Goal: Task Accomplishment & Management: Complete application form

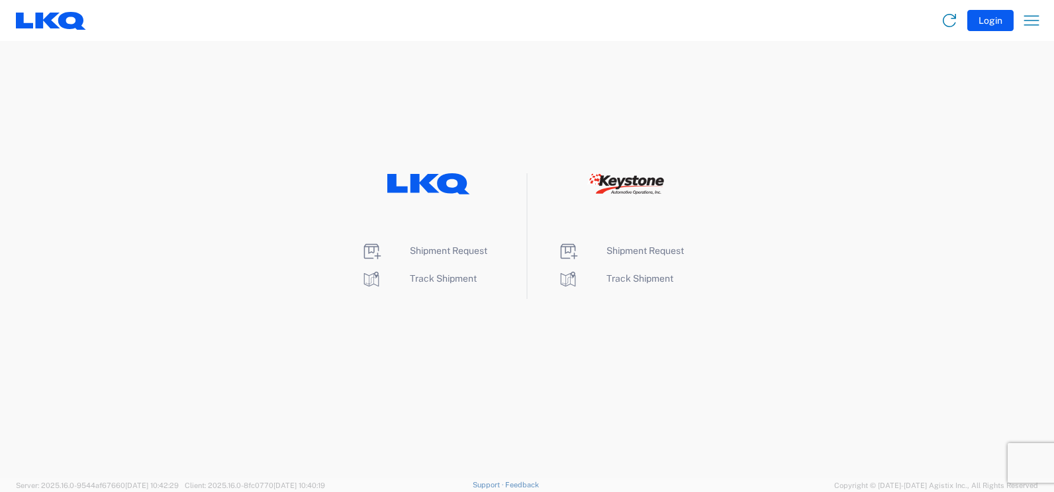
click at [420, 243] on li "Shipment Request" at bounding box center [429, 251] width 136 height 21
click at [421, 246] on span "Shipment Request" at bounding box center [448, 251] width 77 height 11
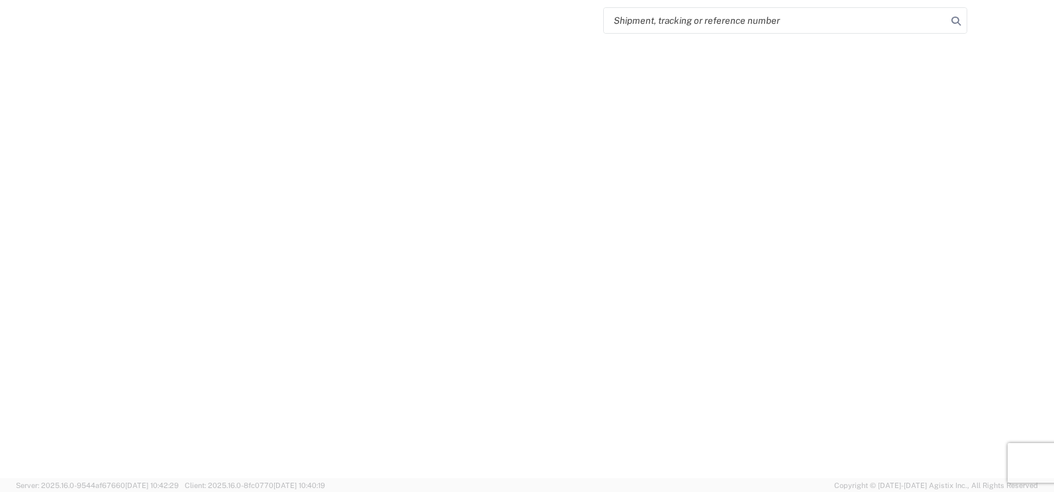
select select "FULL"
select select "LBS"
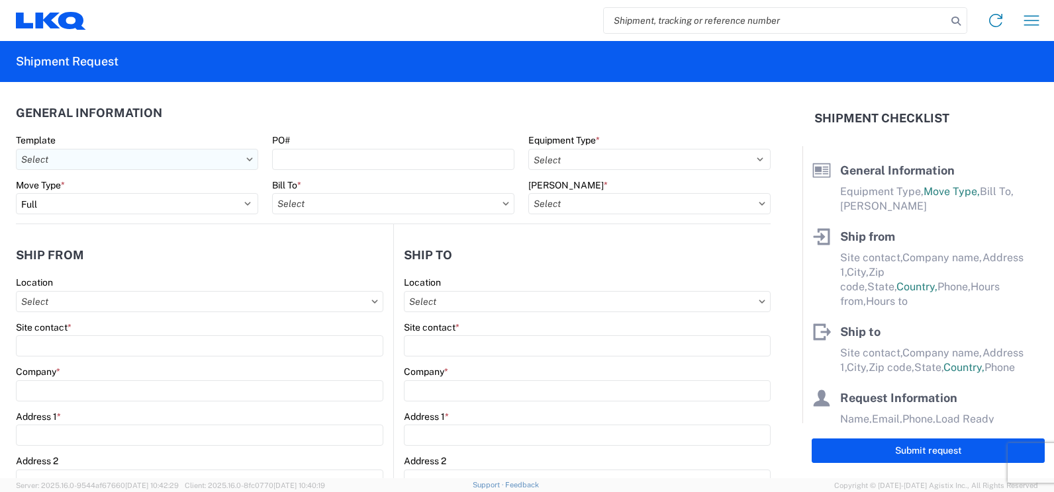
click at [230, 162] on input "Template" at bounding box center [137, 159] width 242 height 21
type input "1150"
click at [154, 211] on div "1150_Fayetteville_1760_Houston" at bounding box center [135, 218] width 232 height 21
type input "1150_Fayetteville_1760_Houston"
select select
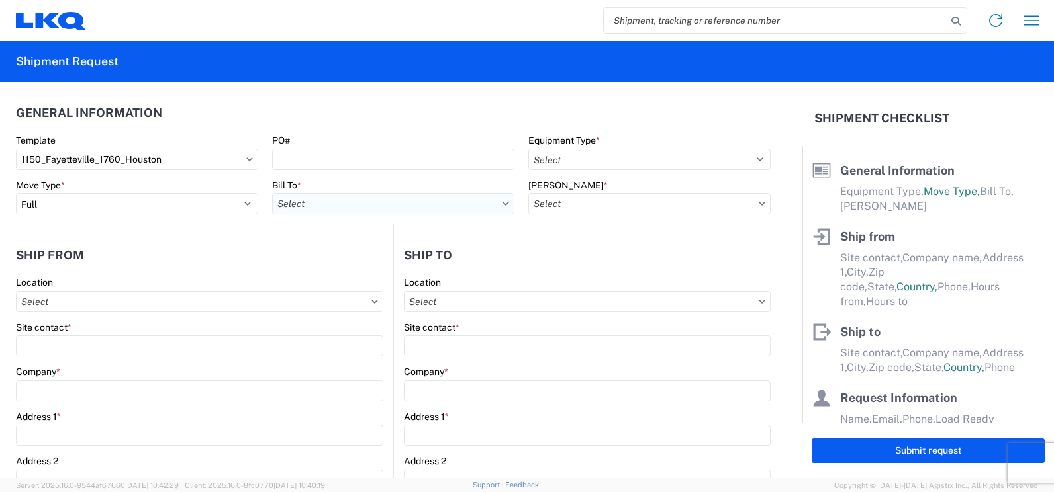
select select
type input "Shipping"
type input "[GEOGRAPHIC_DATA], [GEOGRAPHIC_DATA] (f/k/a [PERSON_NAME] Auto Salvage)"
type input "[STREET_ADDRESS][PERSON_NAME]"
type input "[GEOGRAPHIC_DATA]"
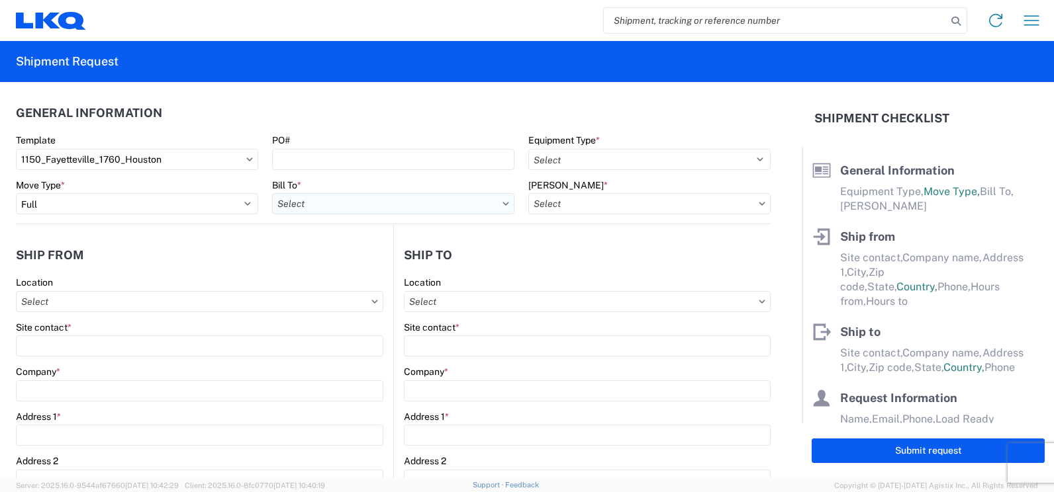
type input "72701"
type input "Receiving"
type input "LKQ Best Core"
type input "[STREET_ADDRESS]"
type input "[GEOGRAPHIC_DATA]"
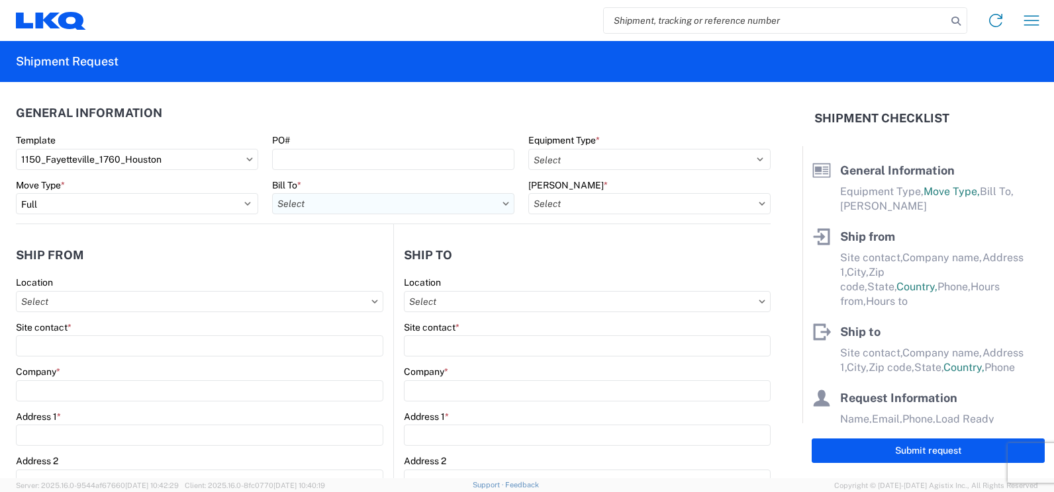
type input "77038"
type input "[DATE]"
type input "42000"
type input "Miscellaneous (alt, comp, conv, etc)"
type input "1"
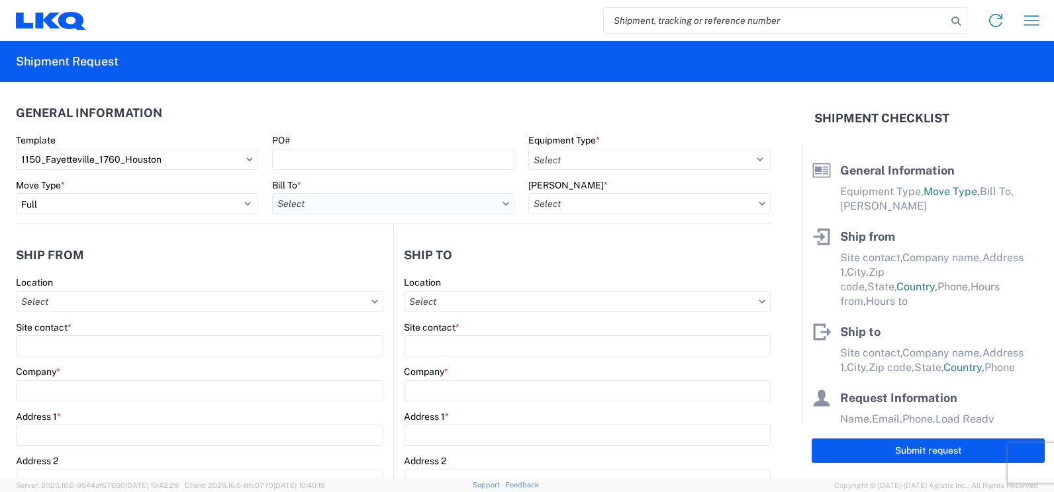
type input "12"
select select "IN"
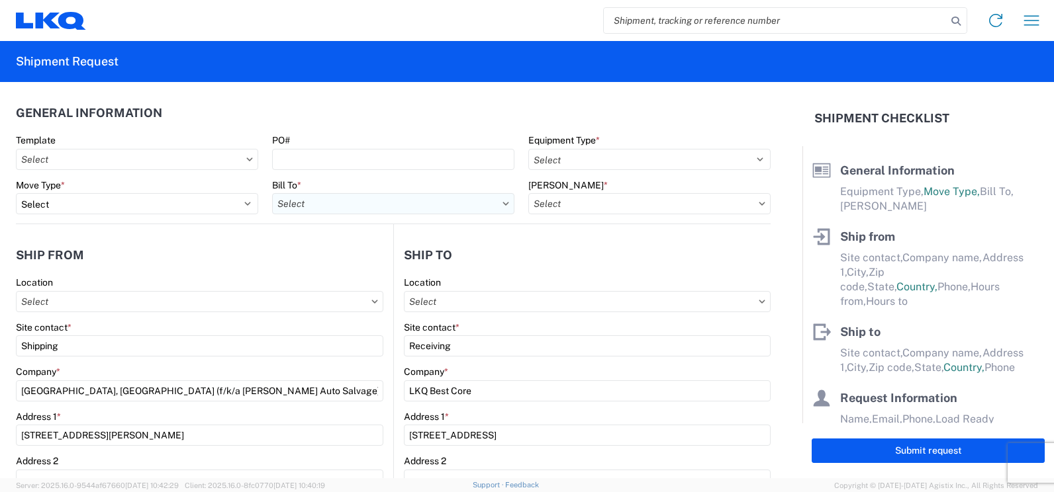
select select "US"
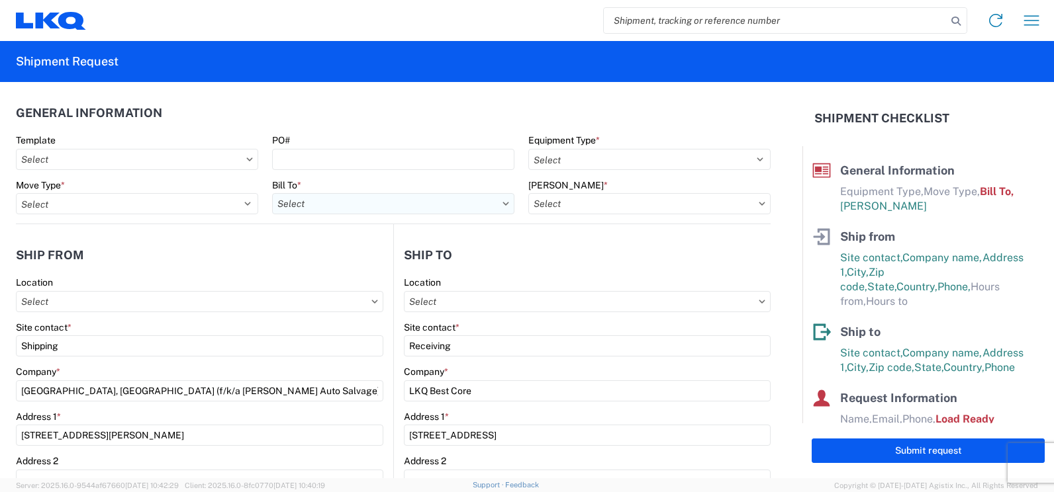
type input "1150 - Fayetteville AR (f k a [PERSON_NAME] Auto Salvage)"
type input "1760-1300-50180-0000 - 1760 Freight In - Cores"
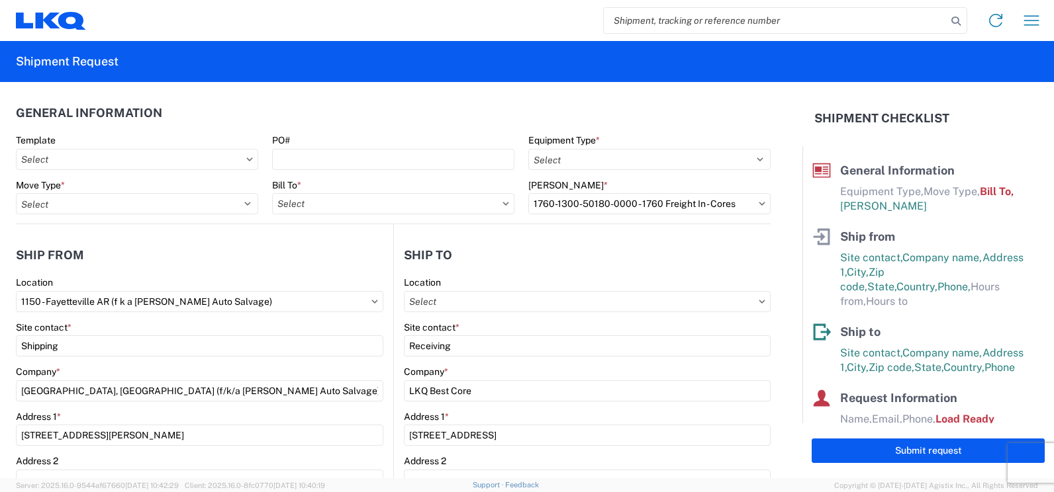
type input "1760 - LKQ Best Core"
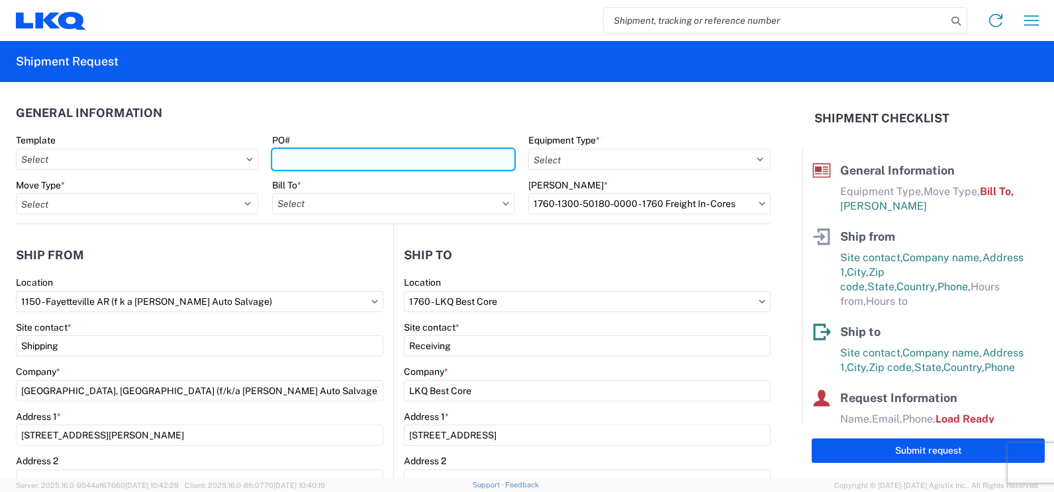
click at [293, 158] on input "PO#" at bounding box center [393, 159] width 242 height 21
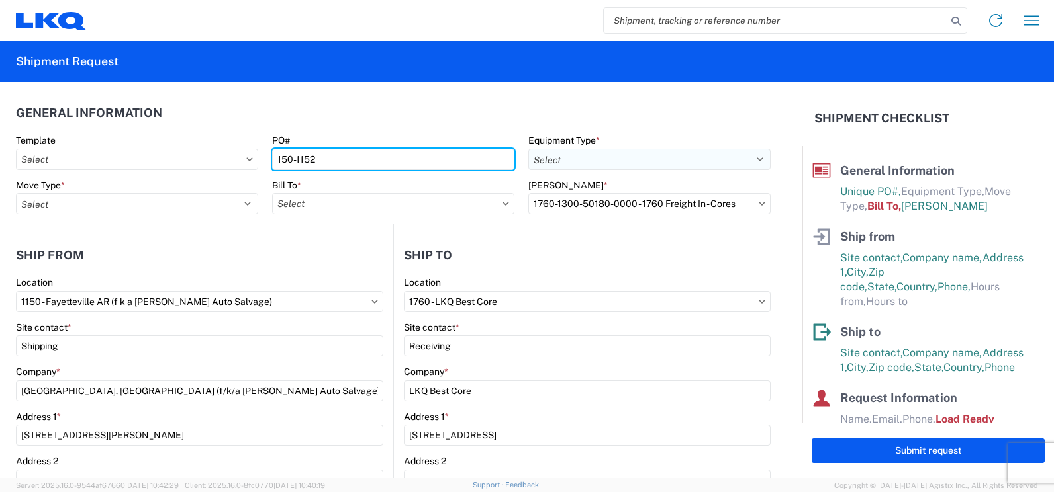
type input "150-1152"
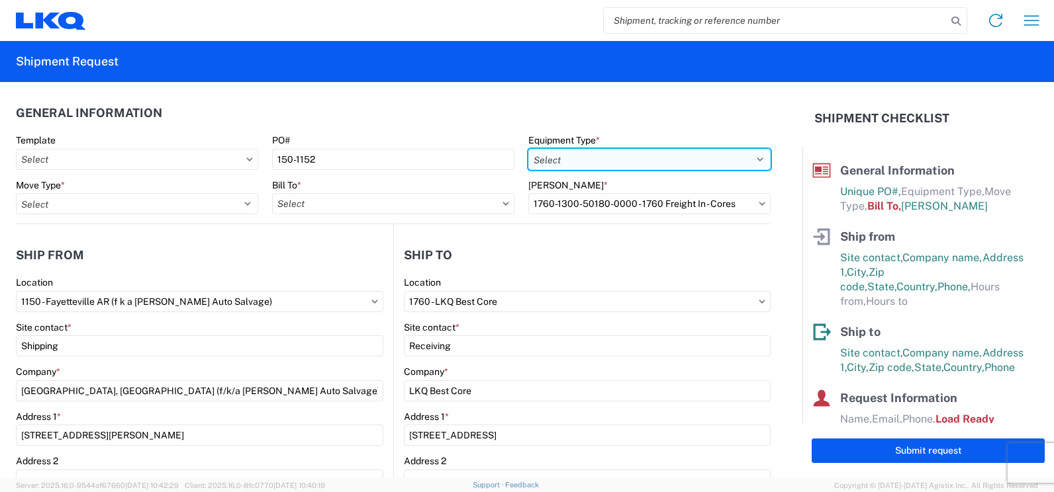
click at [628, 156] on select "Select 53’ Dry Van Flatbed Dropdeck (van) Lowboy (flatbed) Rail" at bounding box center [649, 159] width 242 height 21
select select "STDV"
click at [528, 149] on select "Select 53’ Dry Van Flatbed Dropdeck (van) Lowboy (flatbed) Rail" at bounding box center [649, 159] width 242 height 21
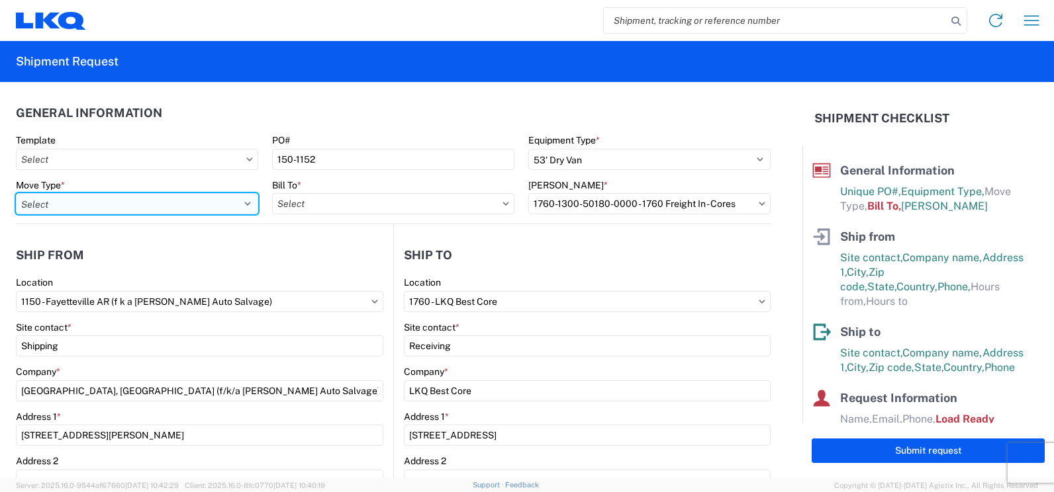
click at [141, 207] on select "Select Full Partial TL" at bounding box center [137, 203] width 242 height 21
select select "FULL"
click at [16, 193] on select "Select Full Partial TL" at bounding box center [137, 203] width 242 height 21
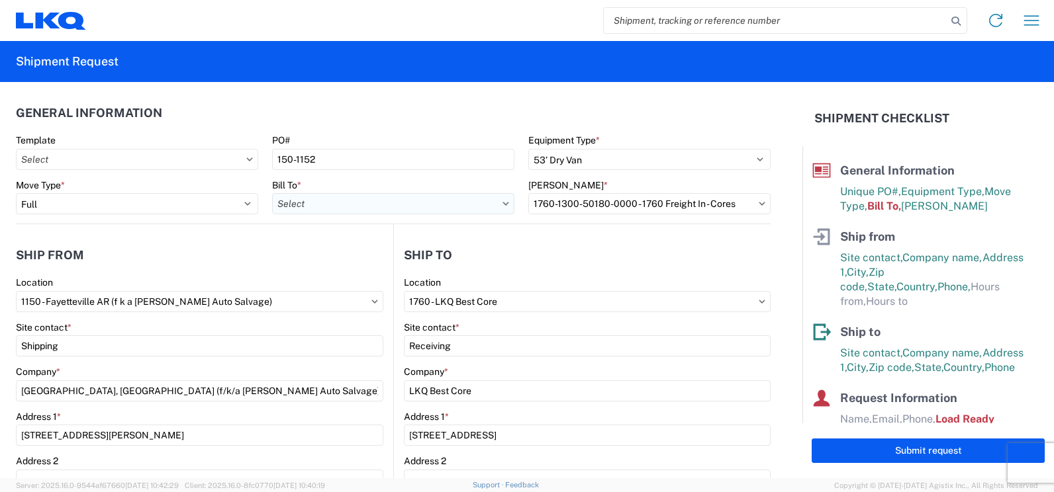
click at [432, 205] on input "Bill To *" at bounding box center [393, 203] width 242 height 21
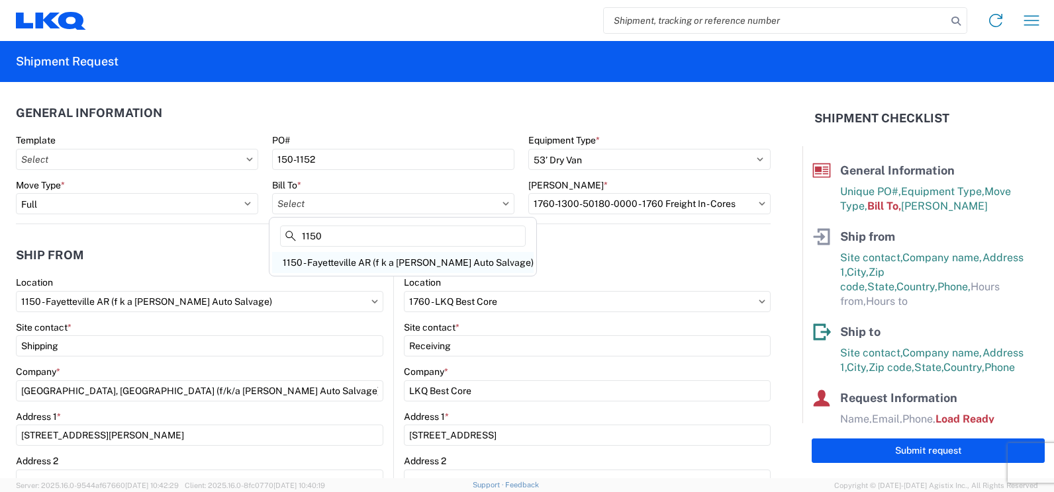
type input "1150"
click at [435, 261] on div "1150 - Fayetteville AR (f k a Mabry Auto Salvage)" at bounding box center [402, 262] width 261 height 21
type input "1150 - Fayetteville AR (f k a Mabry Auto Salvage)"
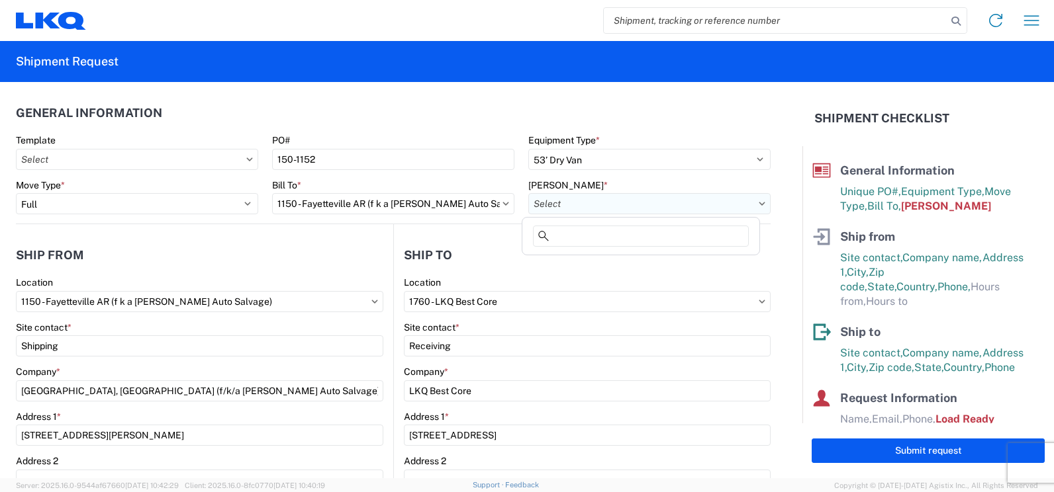
click at [694, 207] on input "Bill Code *" at bounding box center [649, 203] width 242 height 21
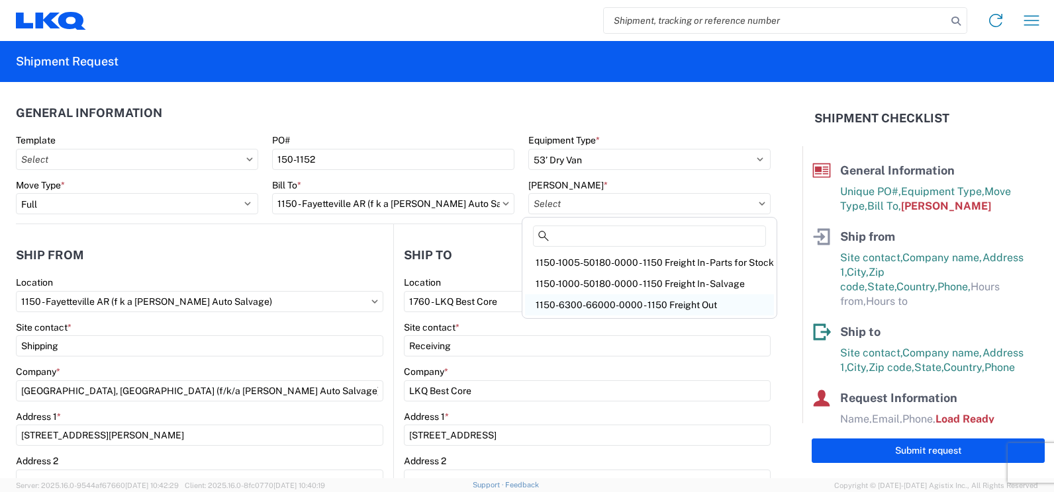
click at [694, 306] on div "1150-6300-66000-0000 - 1150 Freight Out" at bounding box center [649, 305] width 249 height 21
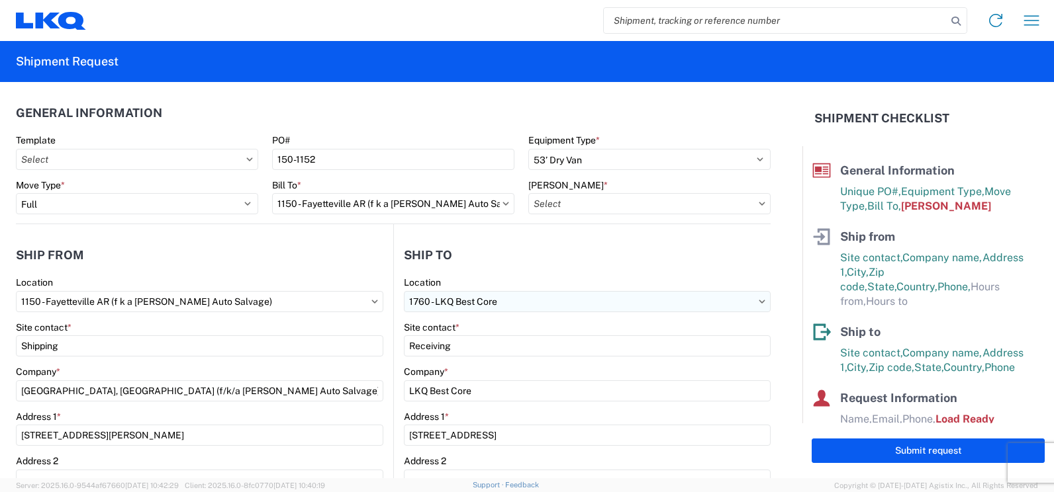
type input "1150-6300-66000-0000 - 1150 Freight Out"
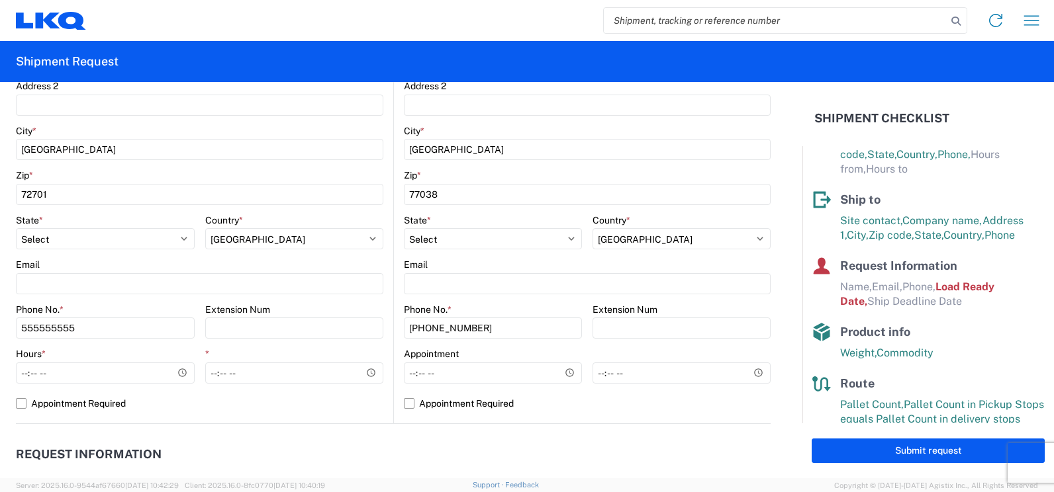
scroll to position [397, 0]
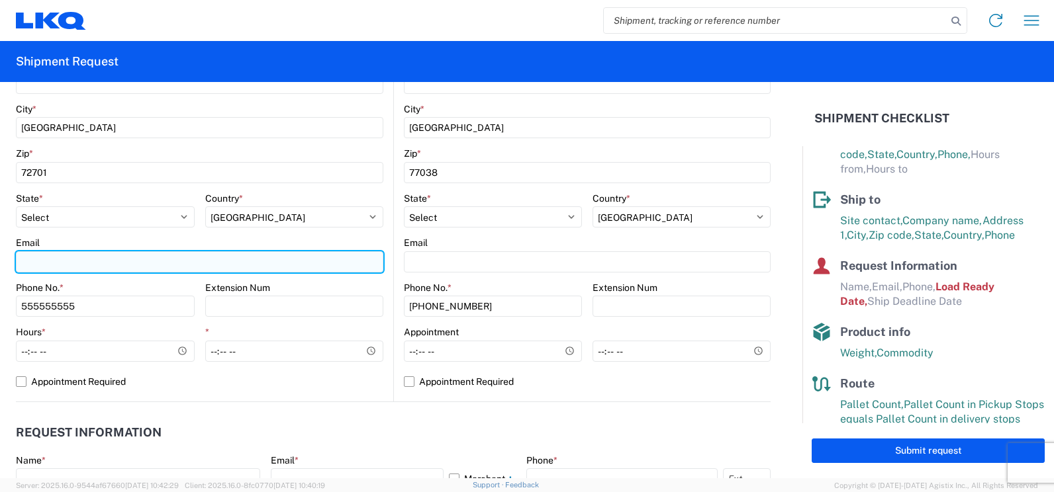
click at [97, 260] on input "Email" at bounding box center [199, 262] width 367 height 21
type input "jlrentsch@lkqcorp.com"
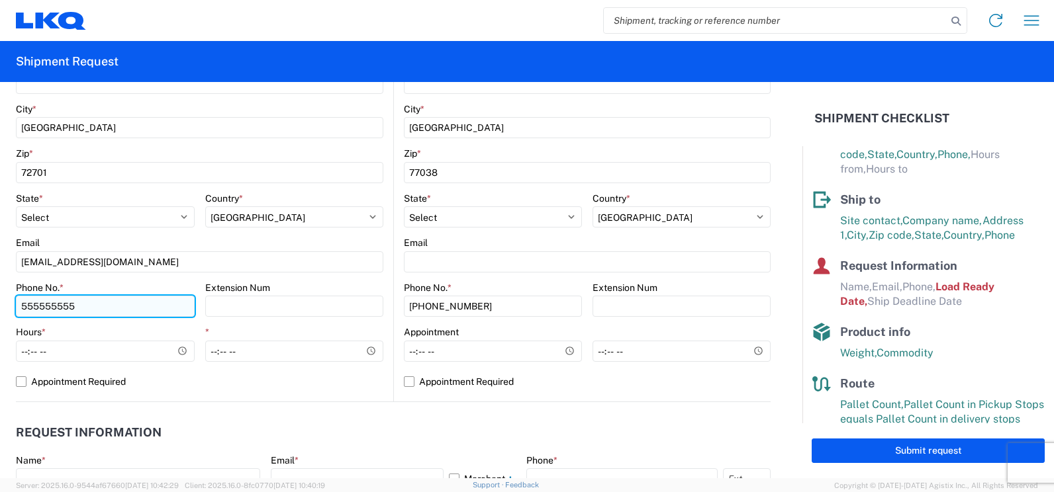
click at [86, 306] on input "555555555" at bounding box center [105, 306] width 179 height 21
drag, startPoint x: 80, startPoint y: 306, endPoint x: 22, endPoint y: 306, distance: 58.3
click at [22, 306] on input "555555555" at bounding box center [105, 306] width 179 height 21
type input "4795277148"
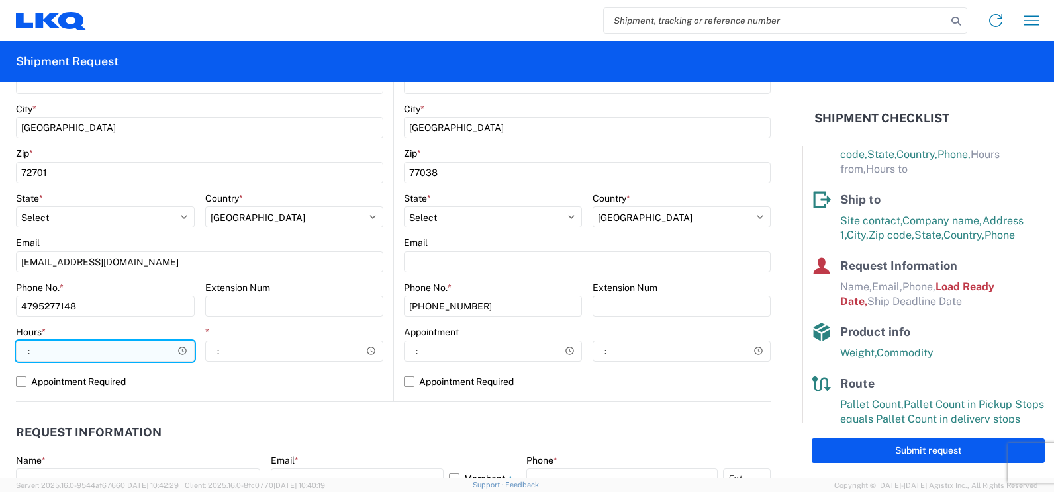
click at [151, 357] on input "Hours *" at bounding box center [105, 351] width 179 height 21
click at [149, 356] on input "Hours *" at bounding box center [105, 351] width 179 height 21
click at [175, 350] on input "Hours *" at bounding box center [105, 351] width 179 height 21
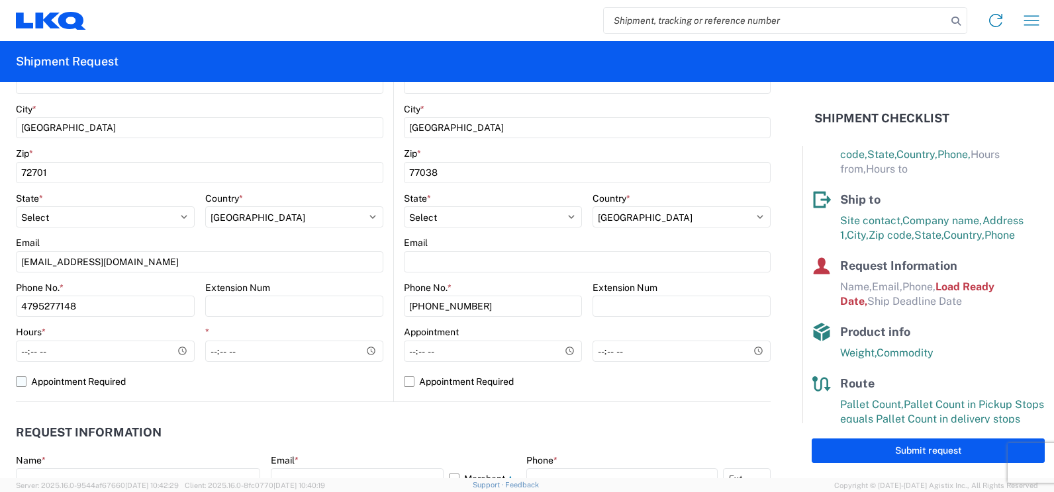
click at [164, 371] on div "1150 Location 1150 - Fayetteville AR (f k a Mabry Auto Salvage) Site contact * …" at bounding box center [199, 141] width 367 height 522
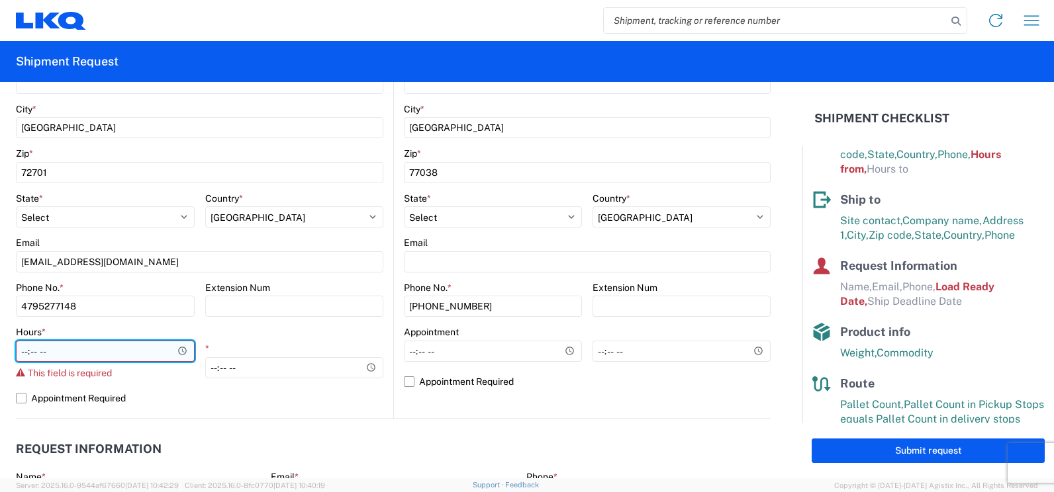
click at [77, 352] on input "Hours *" at bounding box center [105, 351] width 179 height 21
click at [176, 353] on input "Hours *" at bounding box center [105, 351] width 179 height 21
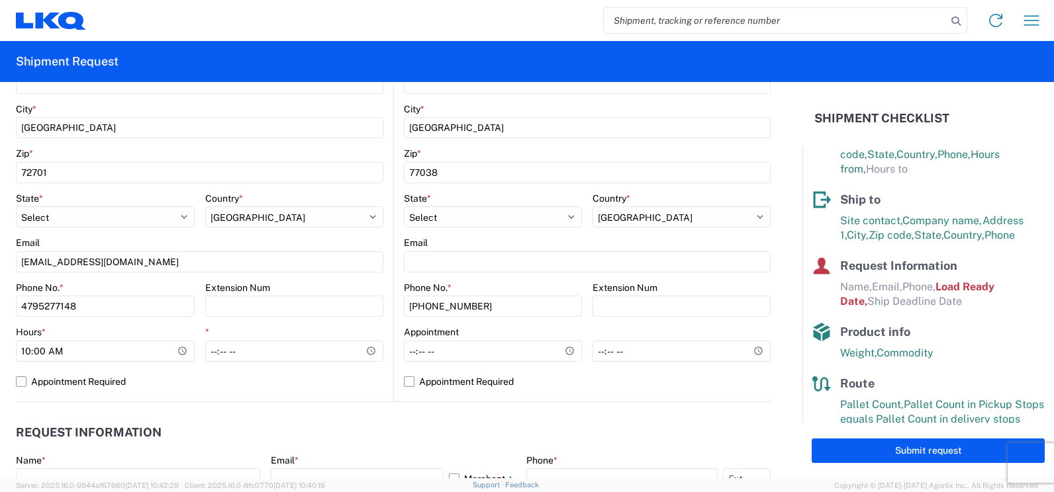
type input "10:00"
click at [156, 370] on agx-form-control-wrapper-v2 "Hours * 10:00" at bounding box center [105, 348] width 179 height 45
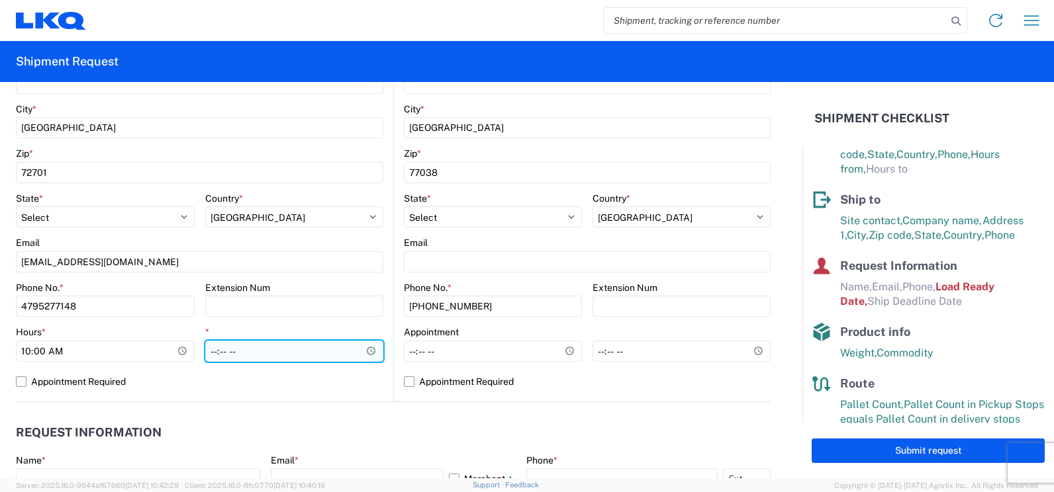
click at [275, 348] on input "*" at bounding box center [294, 351] width 179 height 21
type input "15:00"
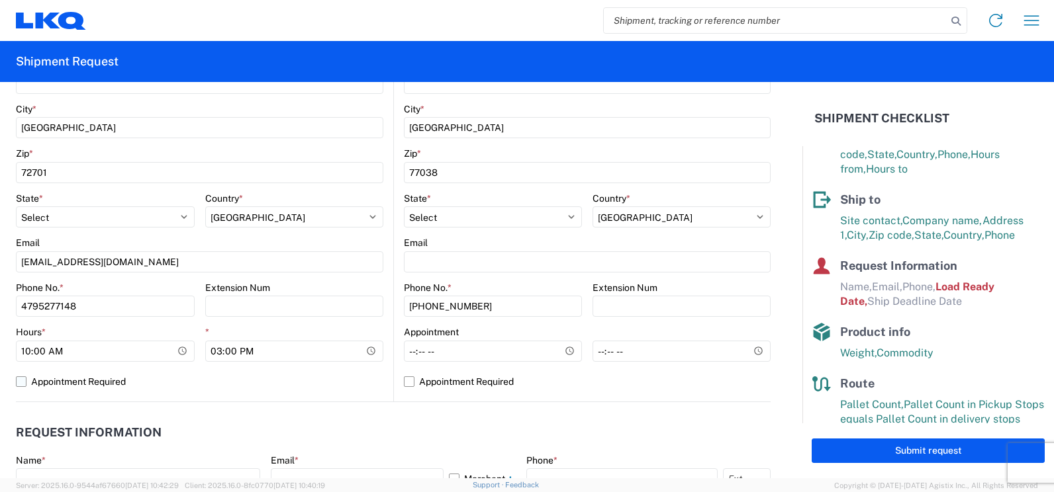
click at [295, 390] on label "Appointment Required" at bounding box center [199, 381] width 367 height 21
click at [0, 0] on input "Appointment Required" at bounding box center [0, 0] width 0 height 0
select select "US"
click at [277, 367] on agx-form-control-wrapper-v2 "Hours * 10:00" at bounding box center [199, 348] width 367 height 45
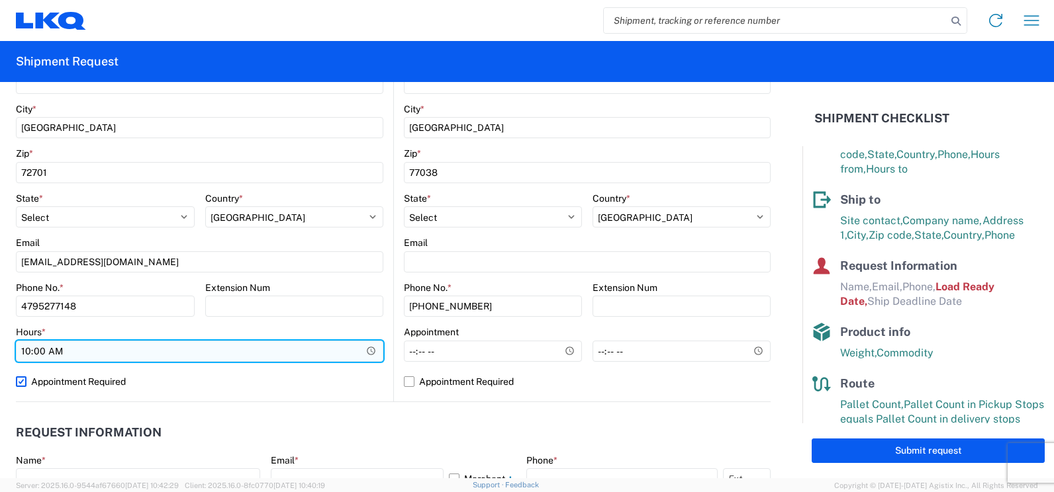
click at [277, 355] on input "10:00" at bounding box center [199, 351] width 367 height 21
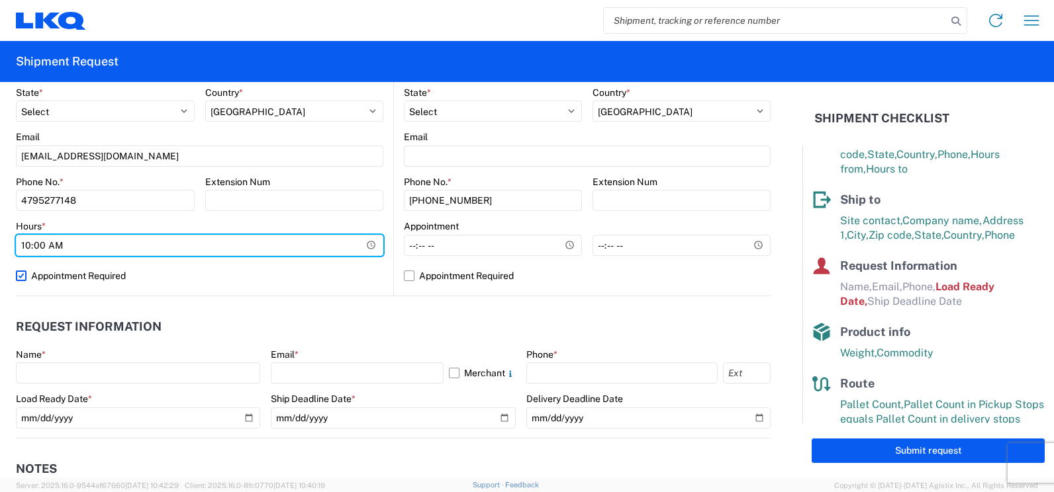
scroll to position [463, 0]
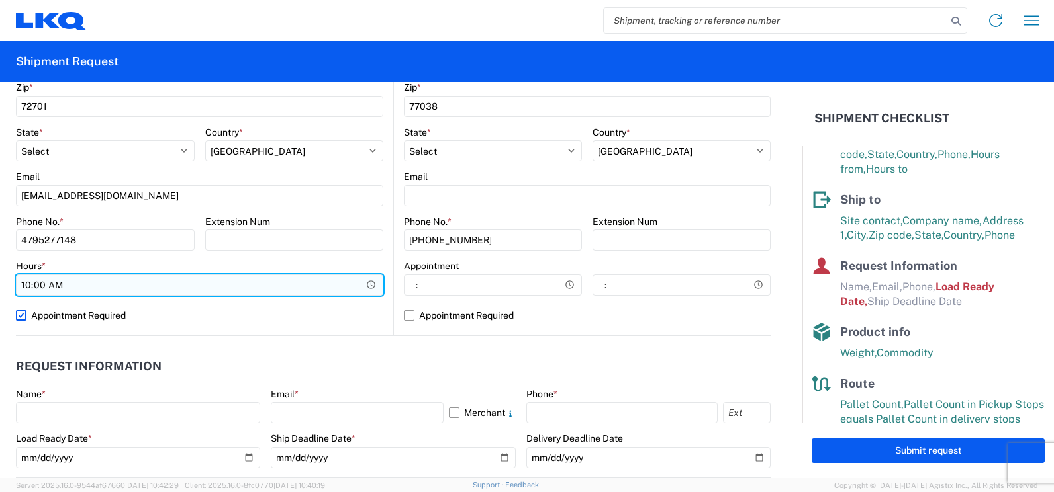
click at [363, 285] on input "10:00" at bounding box center [199, 285] width 367 height 21
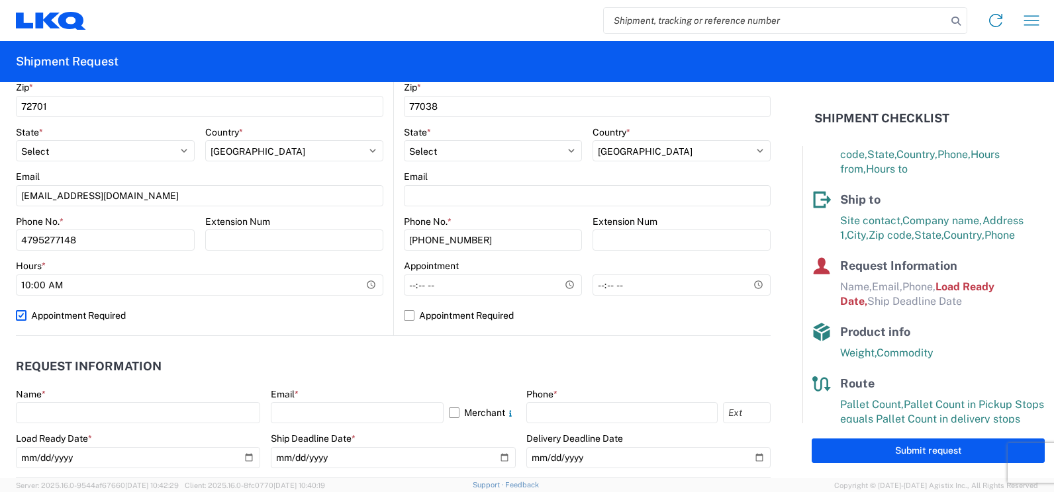
click at [297, 314] on label "Appointment Required" at bounding box center [199, 315] width 367 height 21
click at [0, 0] on input "Appointment Required" at bounding box center [0, 0] width 0 height 0
select select "US"
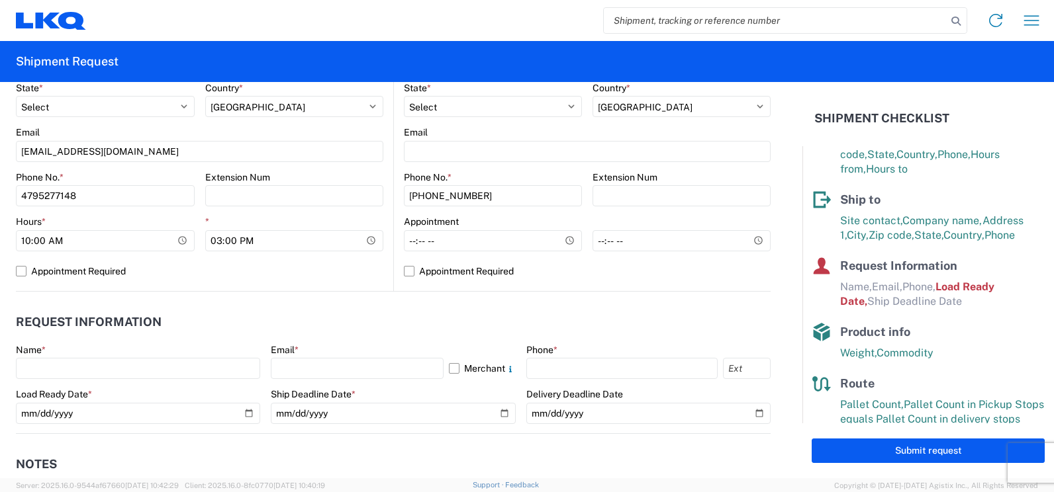
scroll to position [530, 0]
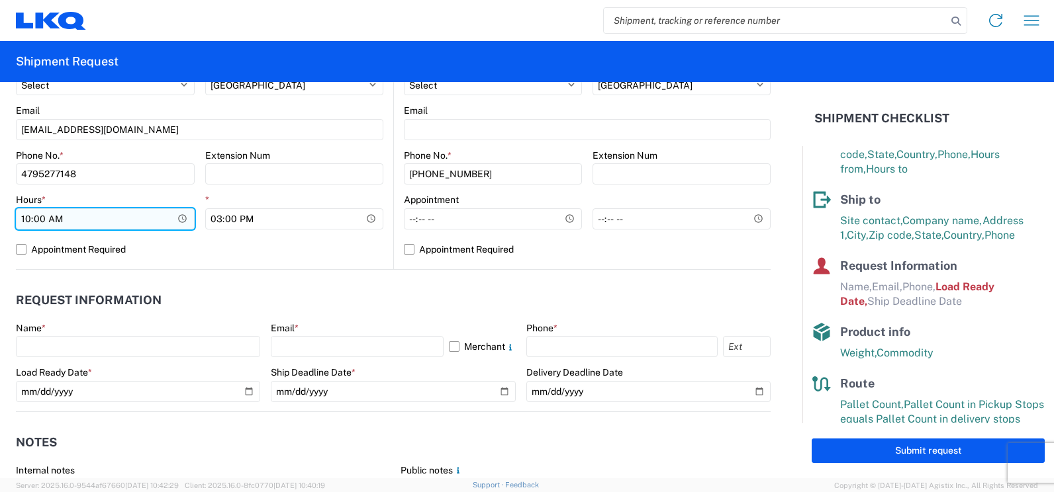
click at [30, 216] on input "10:00" at bounding box center [105, 219] width 179 height 21
type input "09:00"
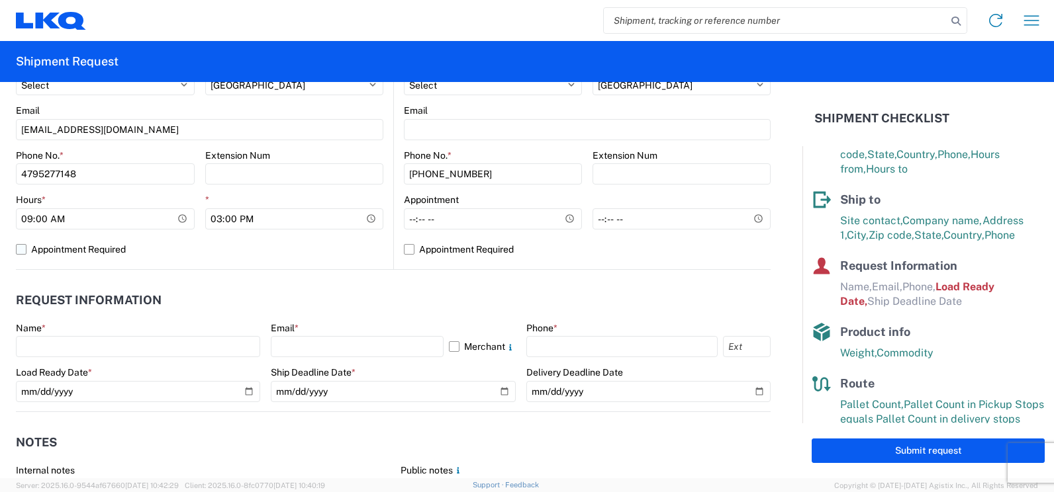
click at [189, 256] on label "Appointment Required" at bounding box center [199, 249] width 367 height 21
click at [0, 0] on input "Appointment Required" at bounding box center [0, 0] width 0 height 0
select select "US"
drag, startPoint x: 224, startPoint y: 244, endPoint x: 209, endPoint y: 253, distance: 17.8
click at [223, 244] on label "Appointment Required" at bounding box center [199, 249] width 367 height 21
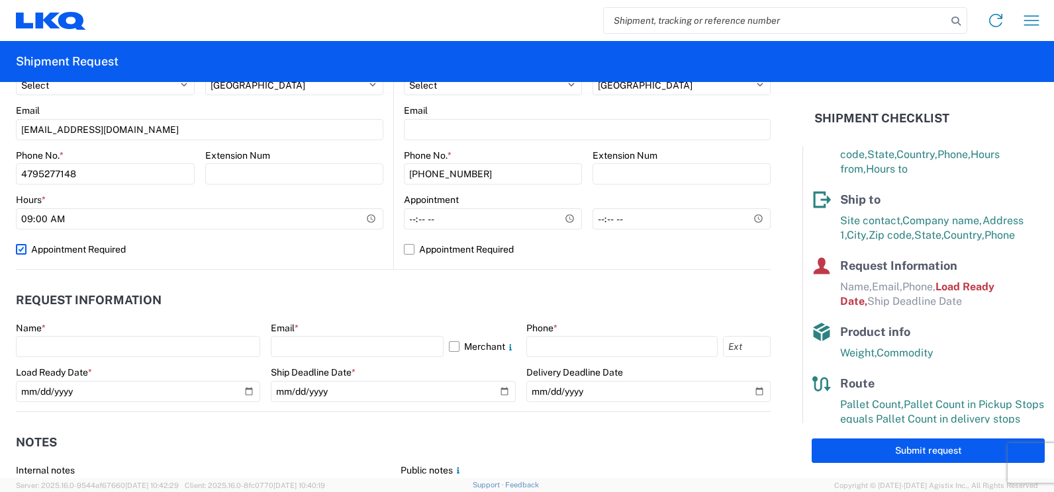
click at [0, 0] on input "Appointment Required" at bounding box center [0, 0] width 0 height 0
select select "US"
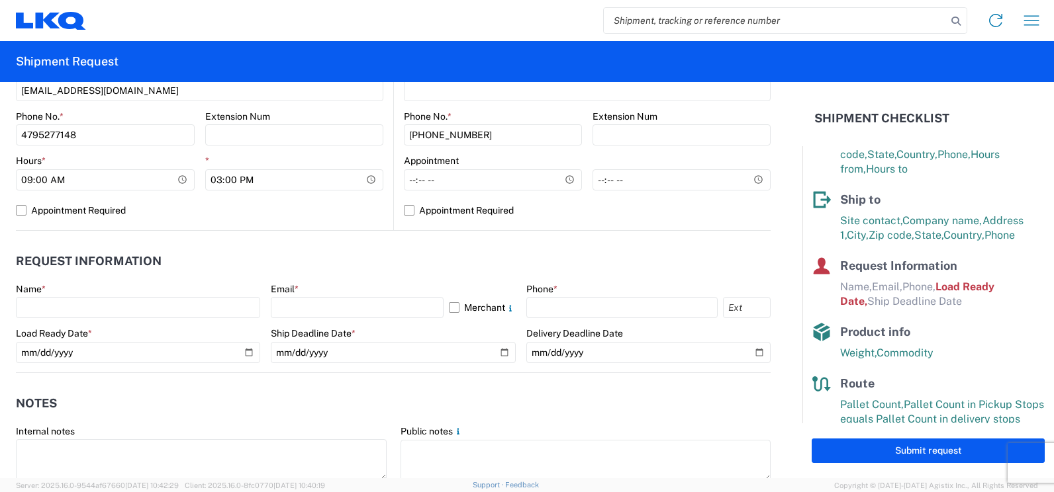
scroll to position [596, 0]
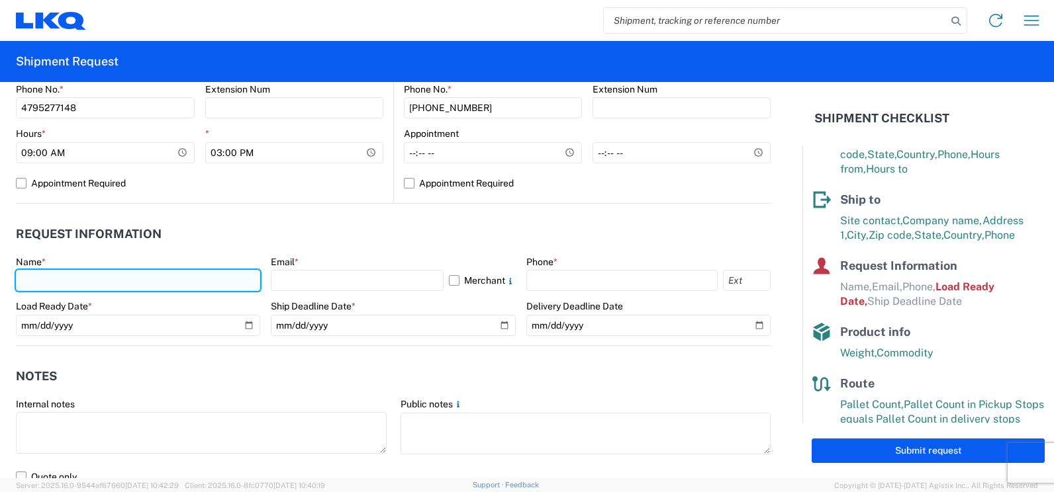
click at [151, 283] on input "text" at bounding box center [138, 280] width 244 height 21
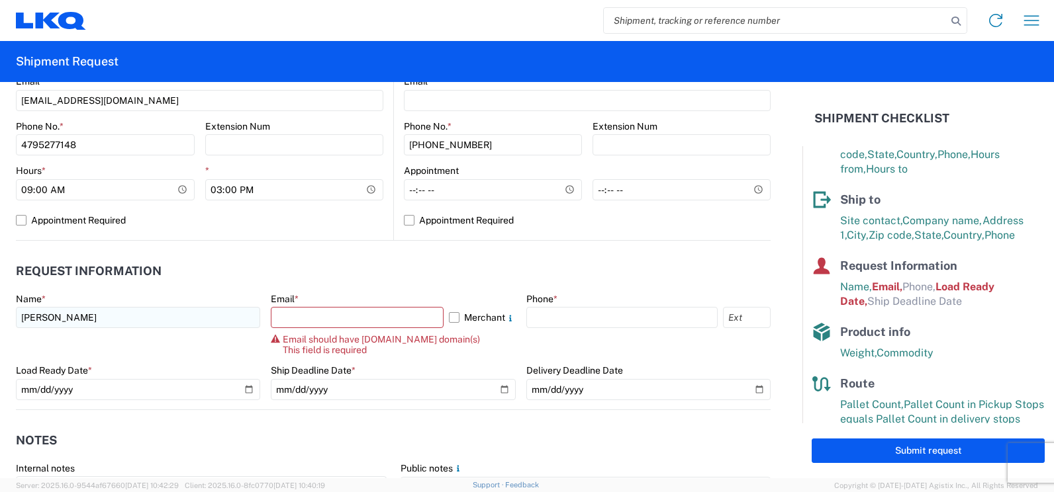
scroll to position [530, 0]
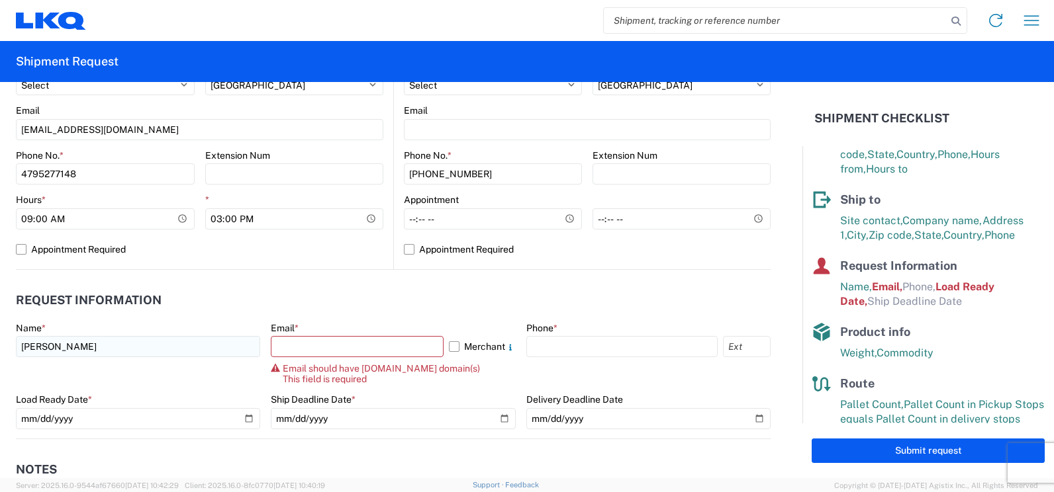
click at [151, 283] on agx-request-info "Request Information Name * Jason Email * Merchant Email should have lkqcorp.com…" at bounding box center [393, 354] width 755 height 169
click at [109, 344] on input "Jason" at bounding box center [138, 346] width 244 height 21
type input "Jason Rentsch"
type input "jlrentsch@lkqcorp.com"
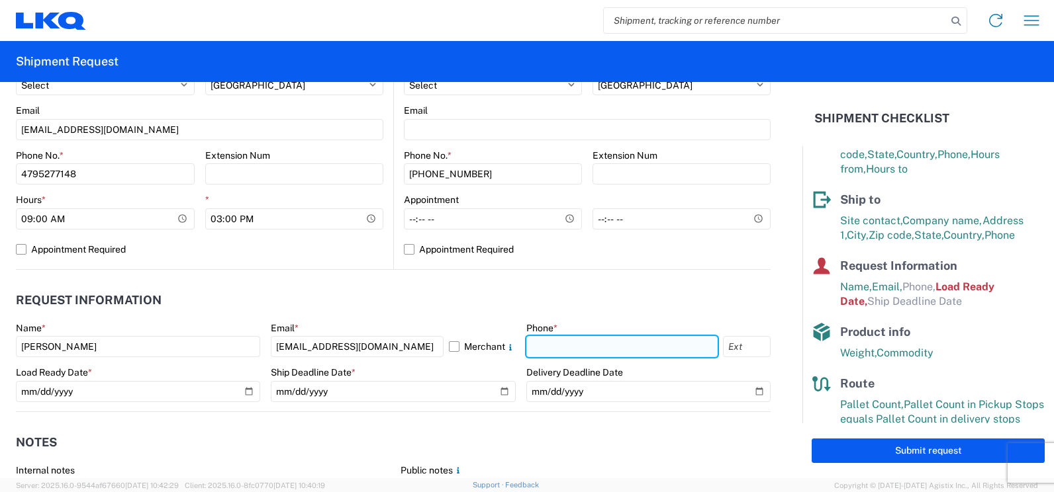
click at [538, 346] on input "text" at bounding box center [621, 346] width 191 height 21
type input "4795277148"
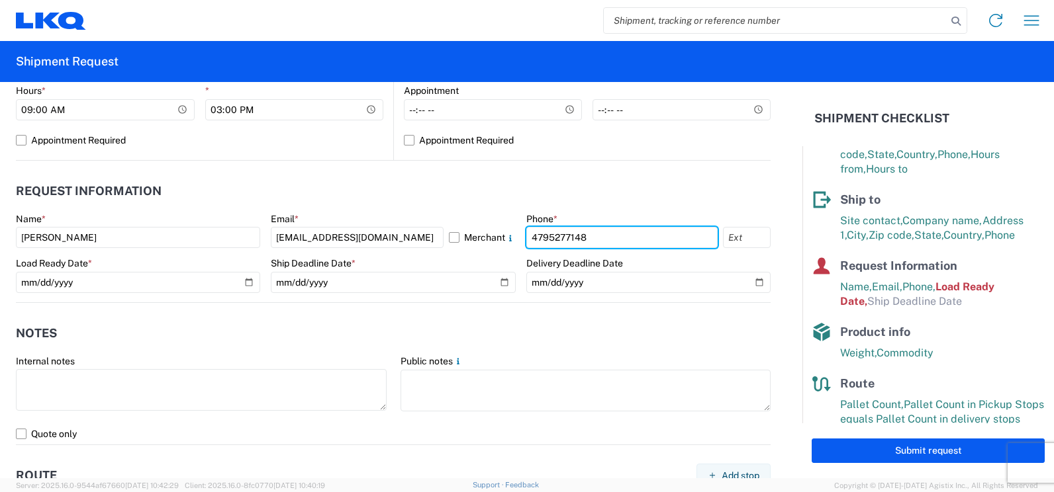
scroll to position [662, 0]
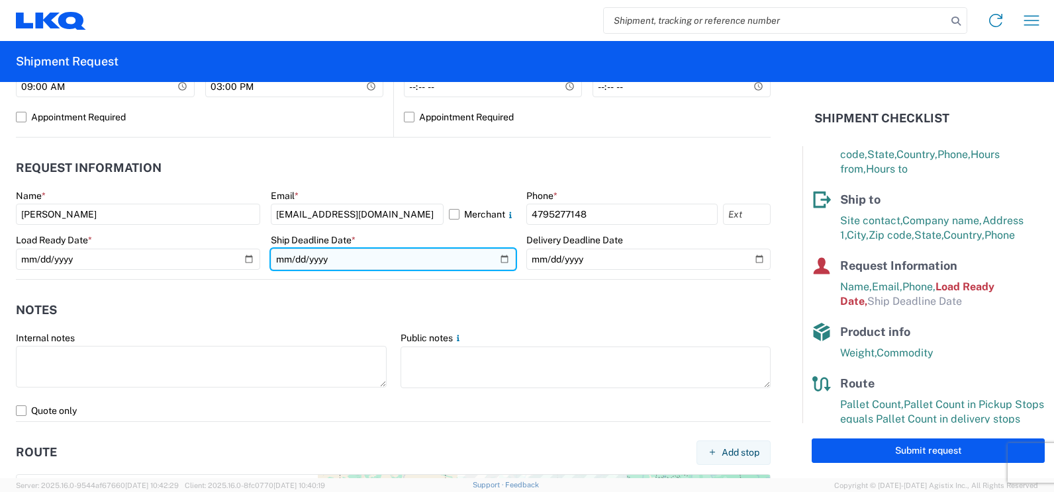
click at [310, 260] on input "date" at bounding box center [393, 259] width 244 height 21
click at [500, 261] on input "date" at bounding box center [393, 259] width 244 height 21
type input "2025-08-15"
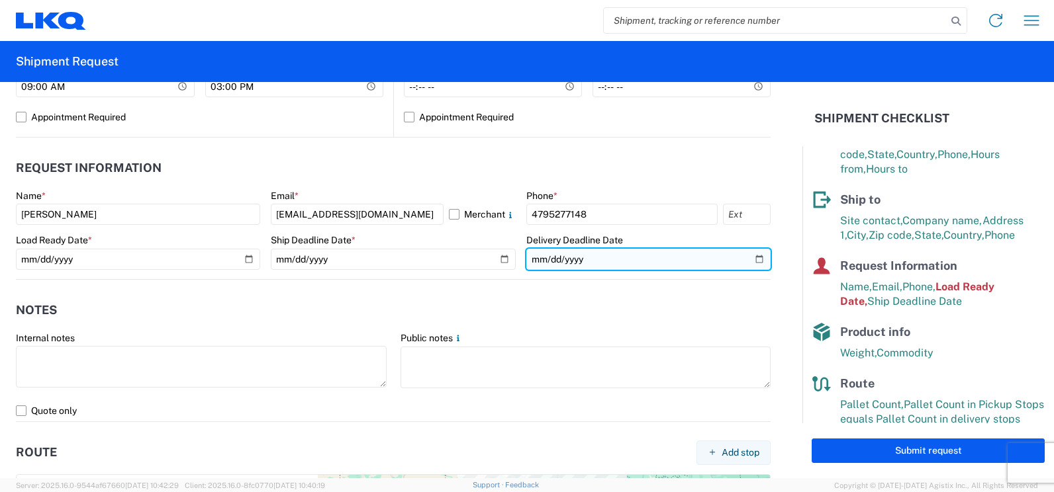
click at [746, 259] on input "date" at bounding box center [648, 259] width 244 height 21
type input "2025-08-18"
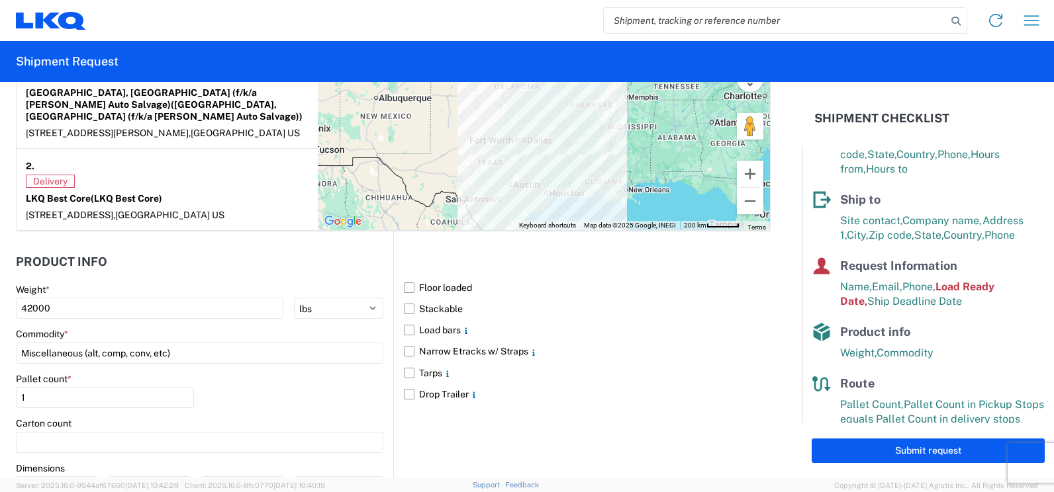
scroll to position [1125, 0]
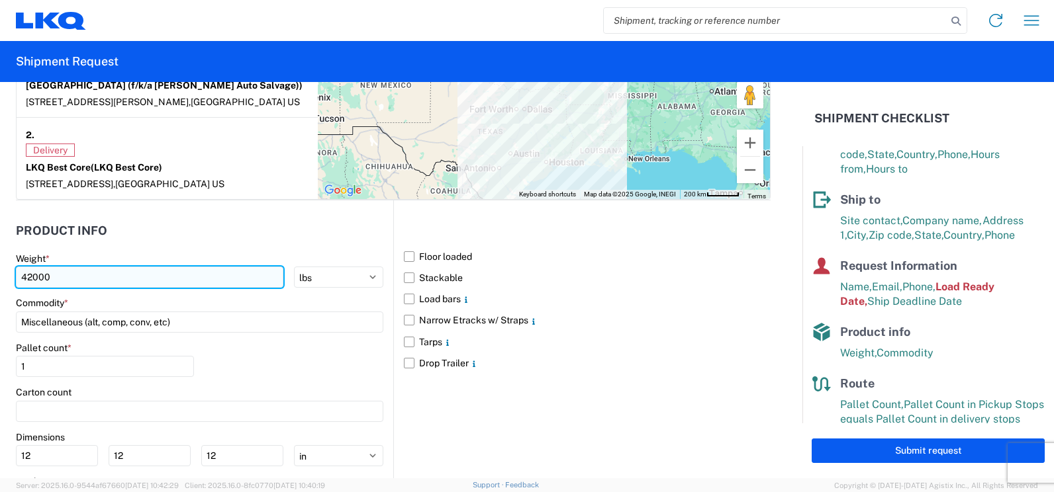
click at [96, 269] on input "42000" at bounding box center [149, 277] width 267 height 21
type input "4"
type input "34405"
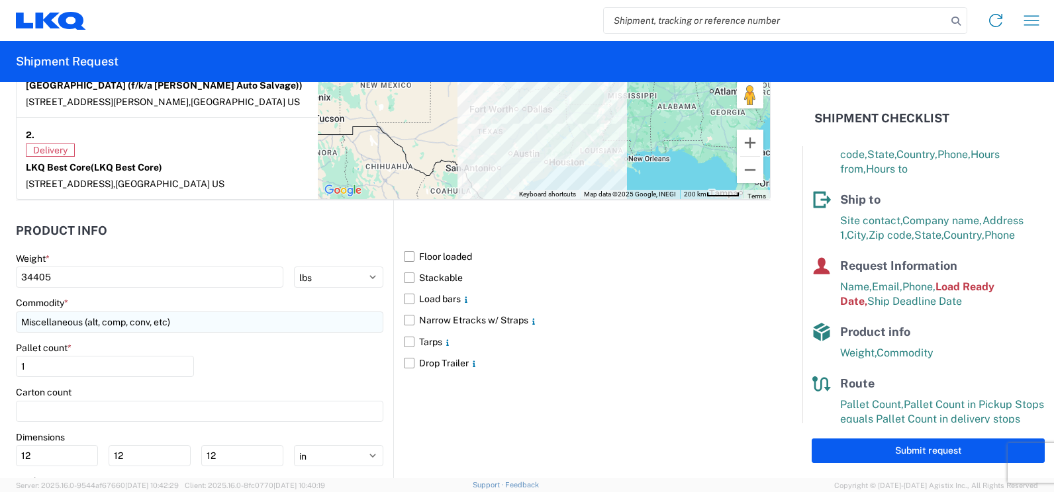
click at [272, 318] on input "Miscellaneous (alt, comp, conv, etc)" at bounding box center [199, 322] width 367 height 21
click at [232, 318] on input "Miscellaneous (alt, comp, conv, etc)" at bounding box center [199, 322] width 367 height 21
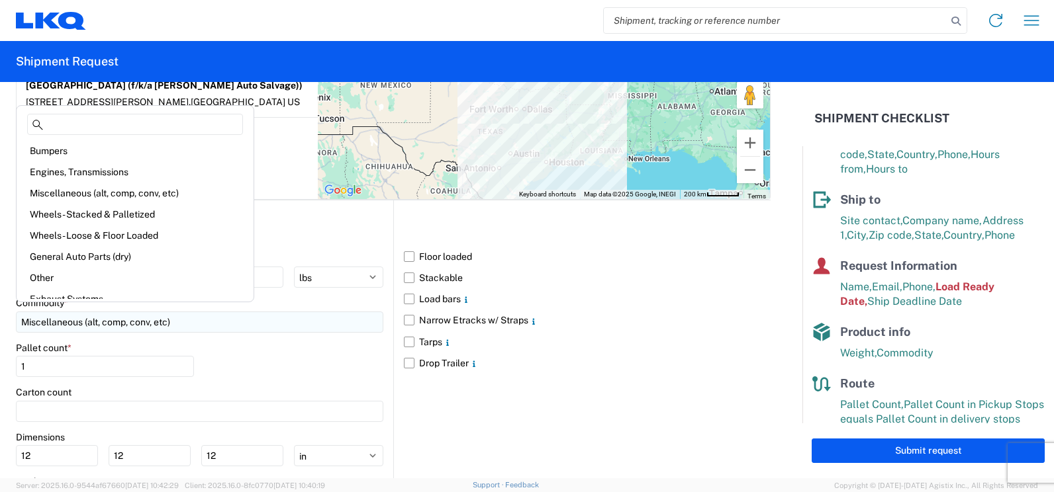
click at [220, 312] on input "Miscellaneous (alt, comp, conv, etc)" at bounding box center [199, 322] width 367 height 21
click at [118, 172] on div "Engines, Transmissions" at bounding box center [135, 172] width 232 height 21
type input "Engines, Transmissions"
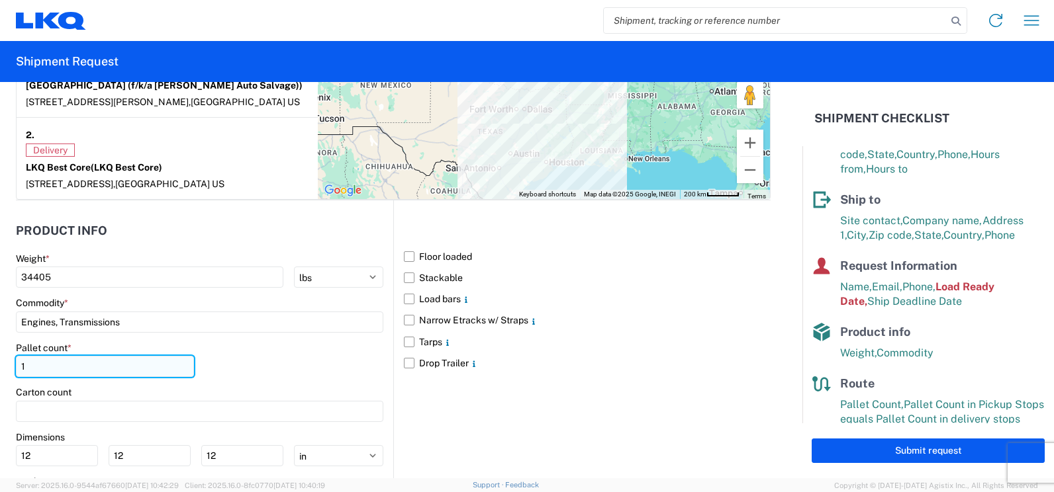
click at [70, 356] on input "1" at bounding box center [105, 366] width 178 height 21
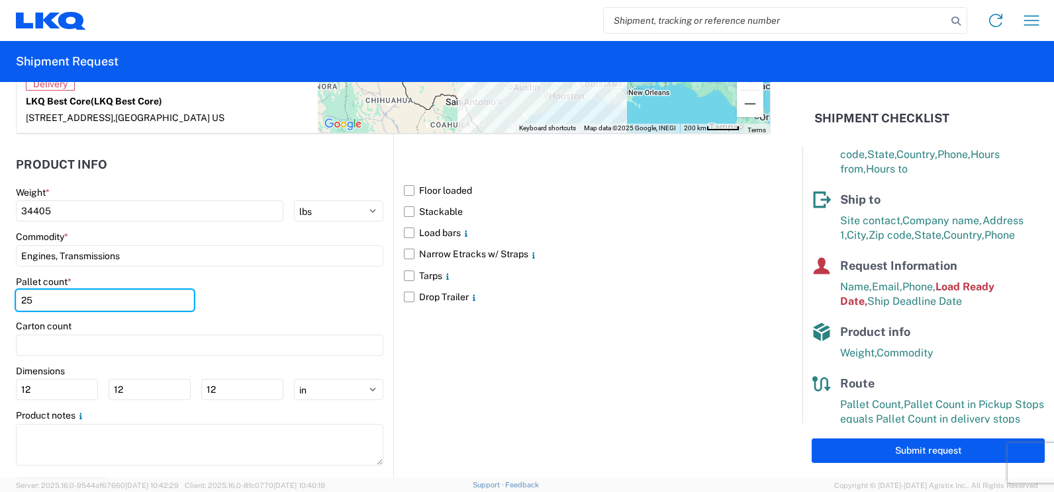
scroll to position [1203, 0]
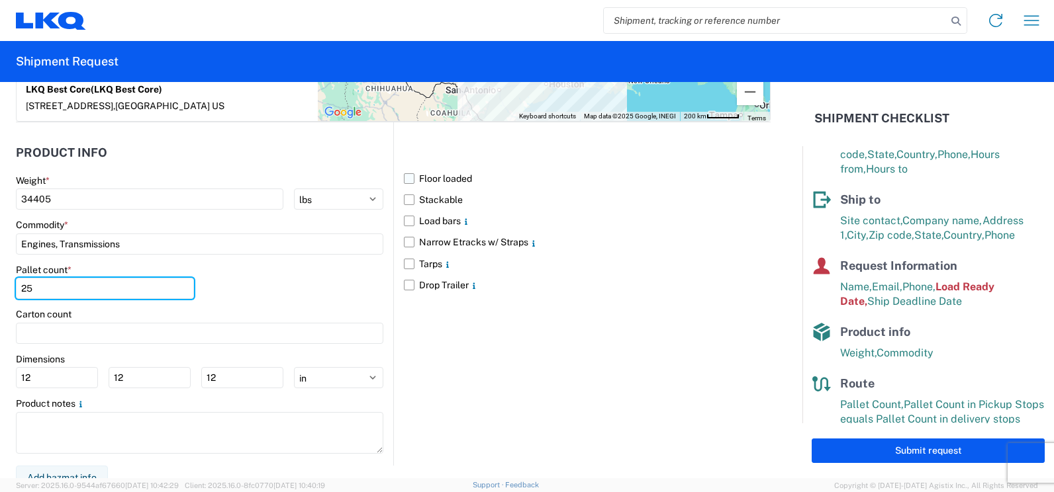
type input "25"
click at [404, 172] on label "Floor loaded" at bounding box center [587, 178] width 367 height 21
click at [0, 0] on input "Floor loaded" at bounding box center [0, 0] width 0 height 0
click at [404, 189] on label "Stackable" at bounding box center [587, 199] width 367 height 21
click at [0, 0] on input "Stackable" at bounding box center [0, 0] width 0 height 0
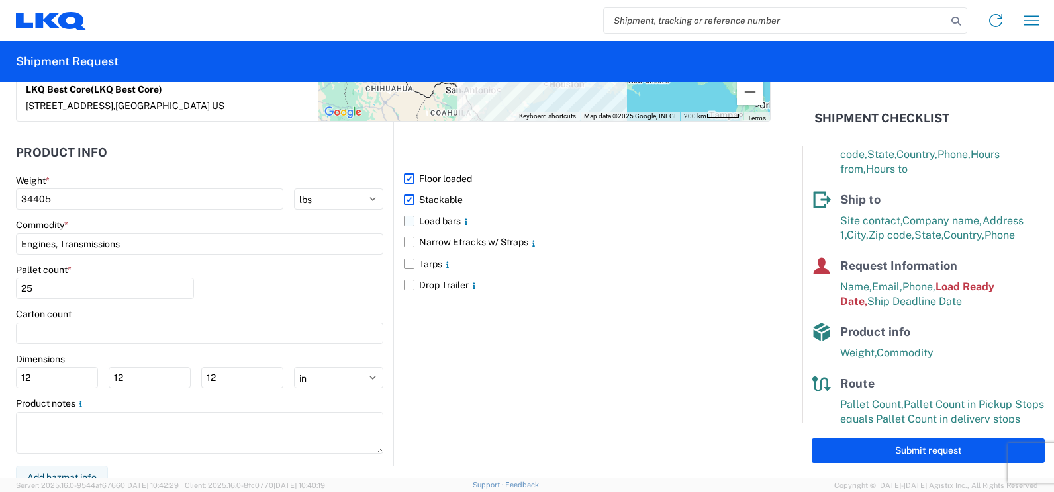
click at [404, 215] on label "Load bars" at bounding box center [587, 220] width 367 height 21
click at [0, 0] on input "Load bars" at bounding box center [0, 0] width 0 height 0
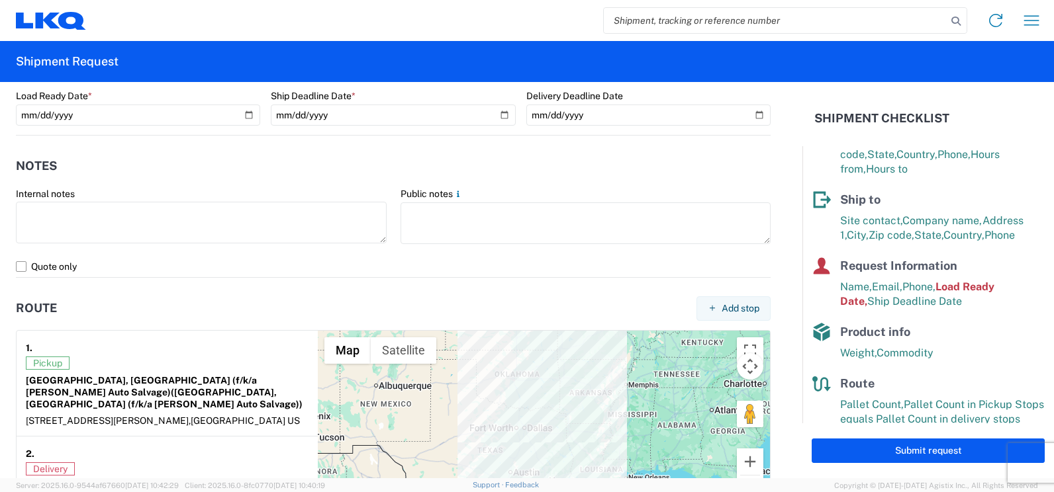
scroll to position [674, 0]
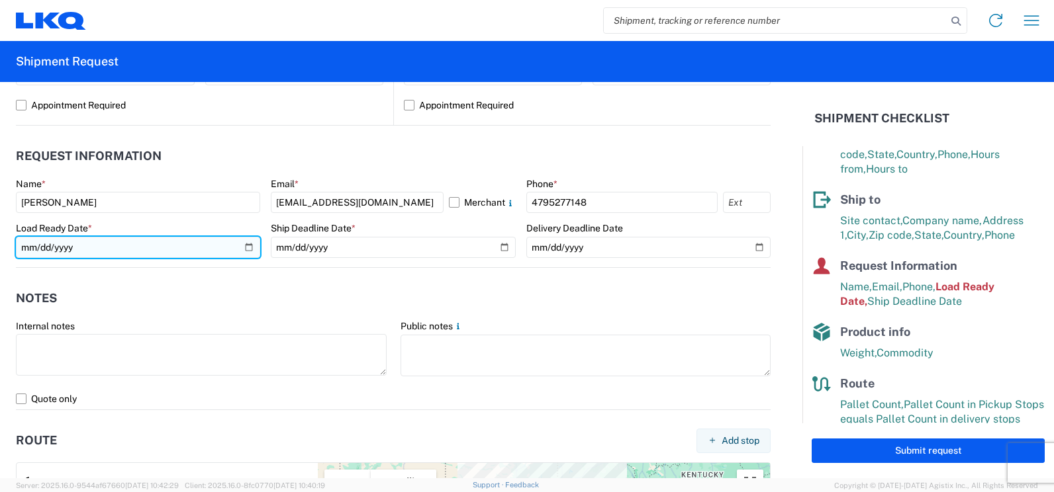
click at [128, 247] on input "2019-06-14" at bounding box center [138, 247] width 244 height 21
click at [191, 256] on input "2019-06-14" at bounding box center [138, 247] width 244 height 21
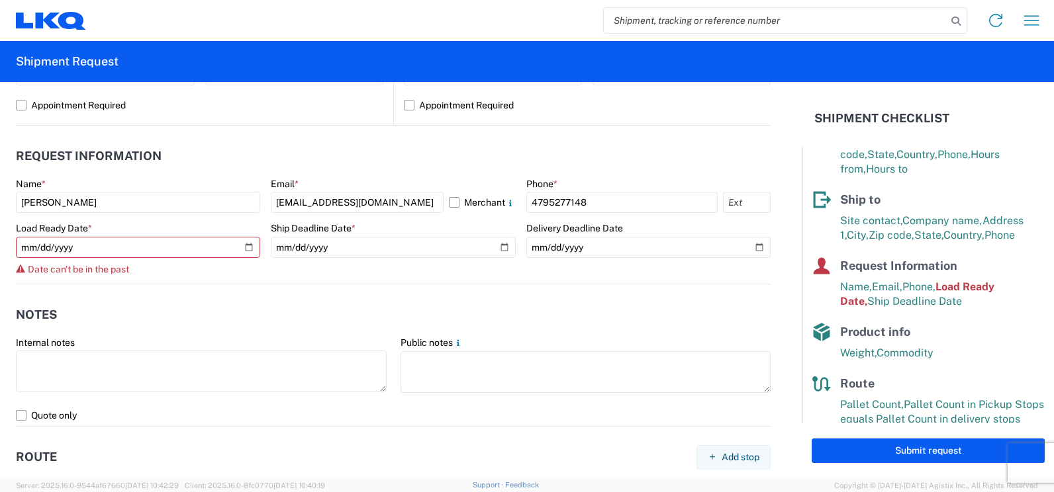
click at [271, 282] on form "General Information Template PO# 150-1152 Equipment Type * Select 53’ Dry Van F…" at bounding box center [401, 280] width 802 height 396
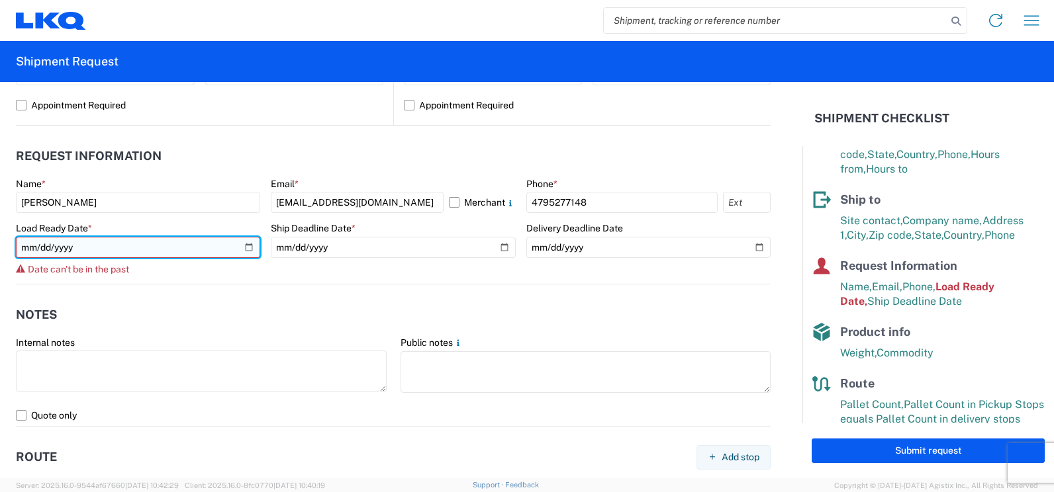
click at [246, 250] on input "2019-06-14" at bounding box center [138, 247] width 244 height 21
type input "2025-08-14"
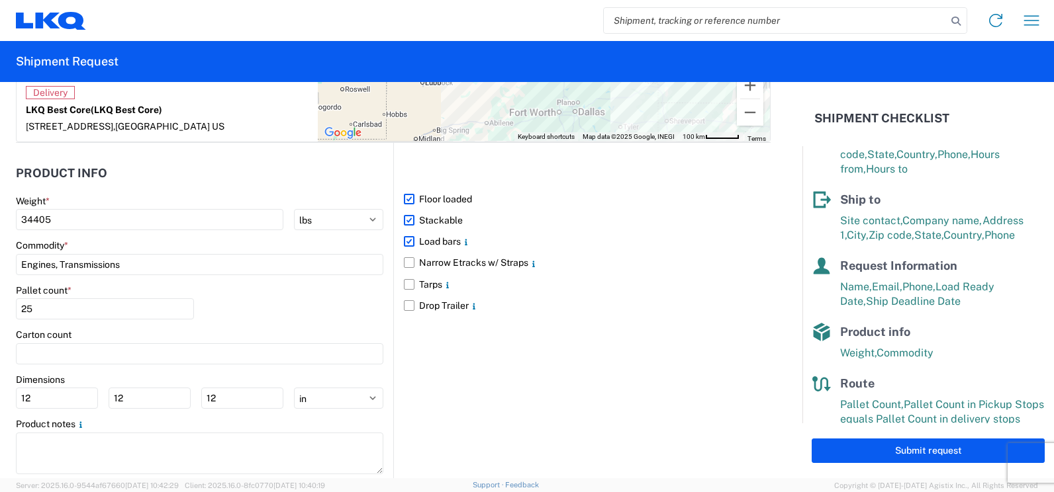
scroll to position [1203, 0]
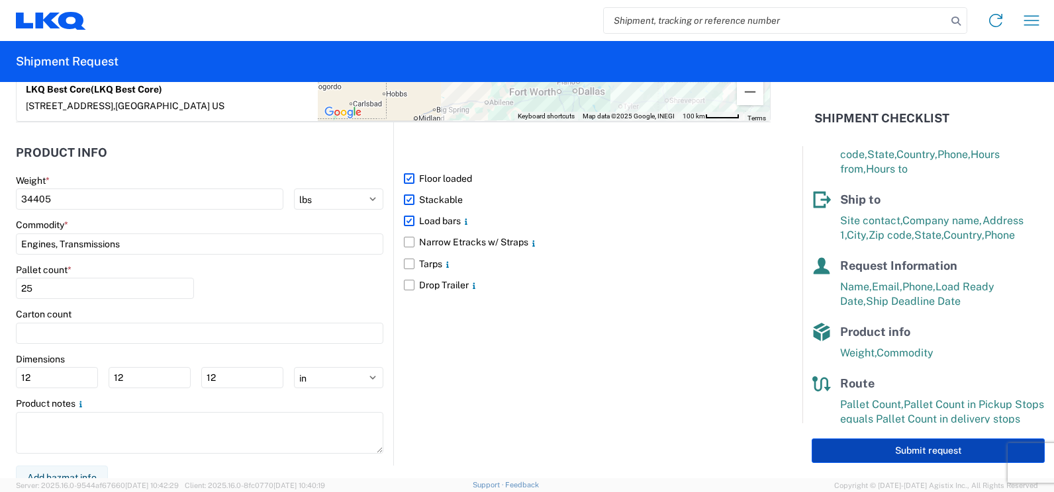
click at [900, 451] on button "Submit request" at bounding box center [928, 451] width 233 height 24
